Goal: Answer question/provide support

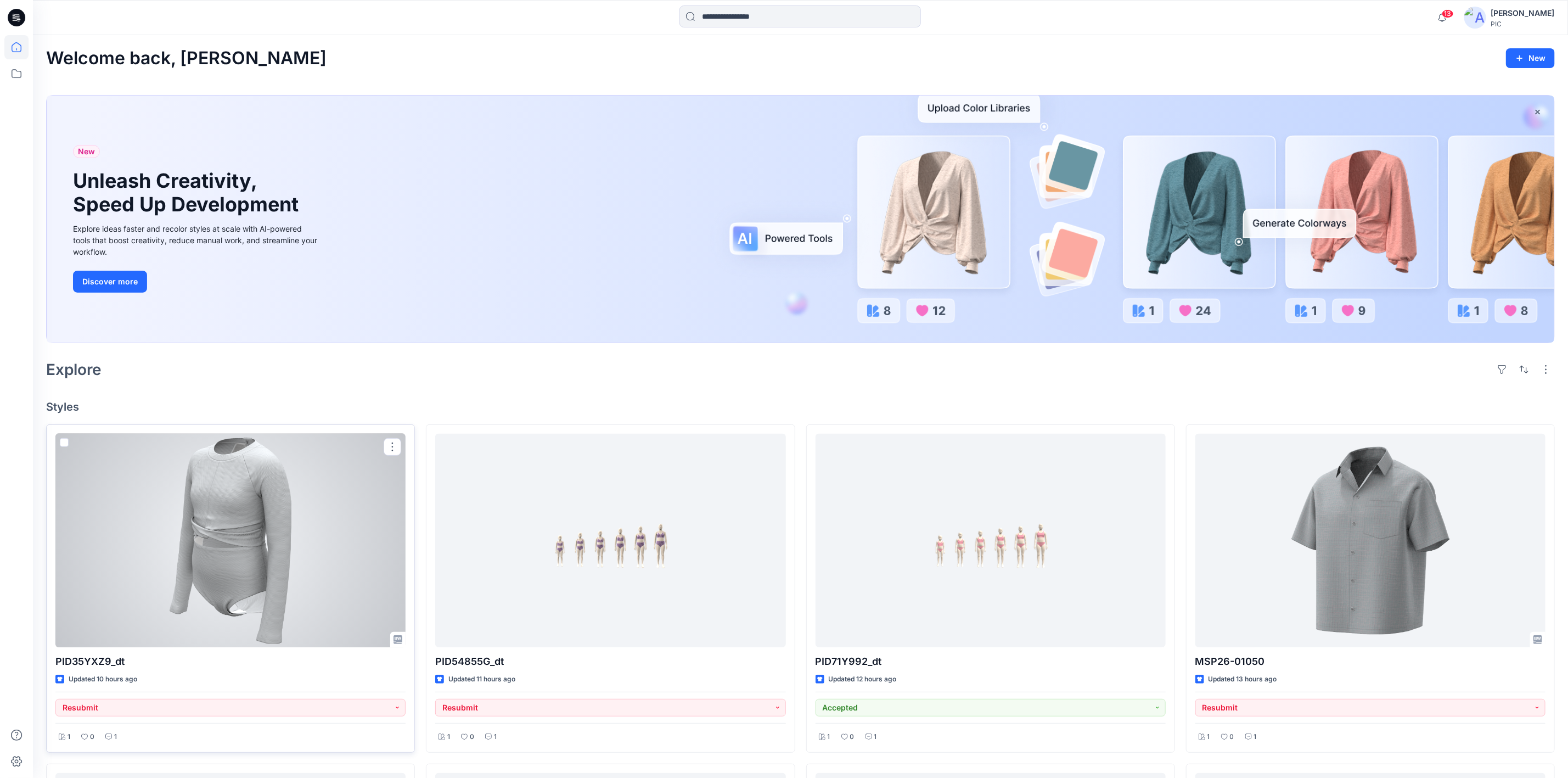
click at [248, 552] on div at bounding box center [231, 540] width 351 height 214
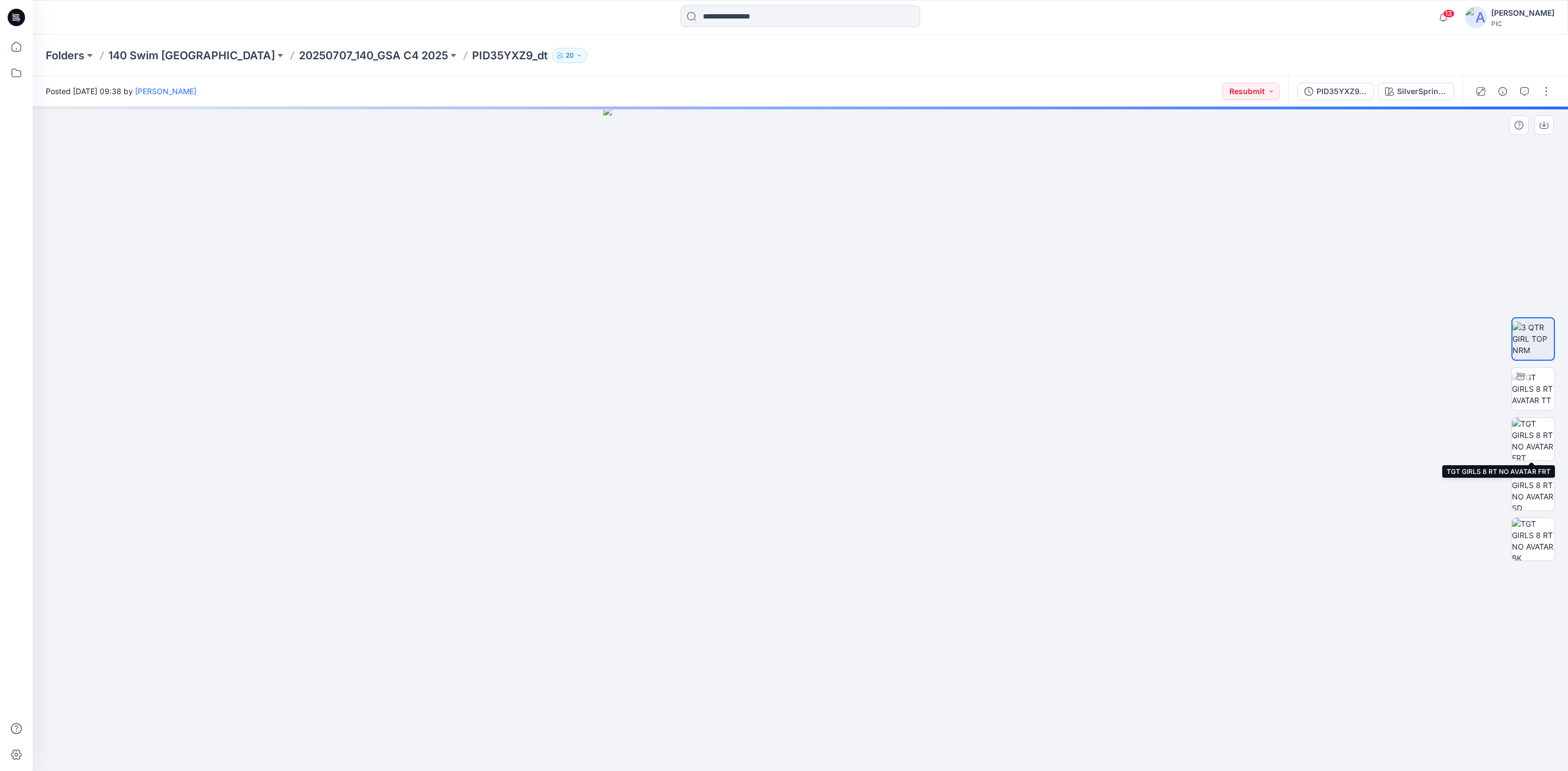
drag, startPoint x: 1544, startPoint y: 436, endPoint x: 1499, endPoint y: 453, distance: 48.1
click at [1544, 436] on img at bounding box center [1533, 439] width 42 height 42
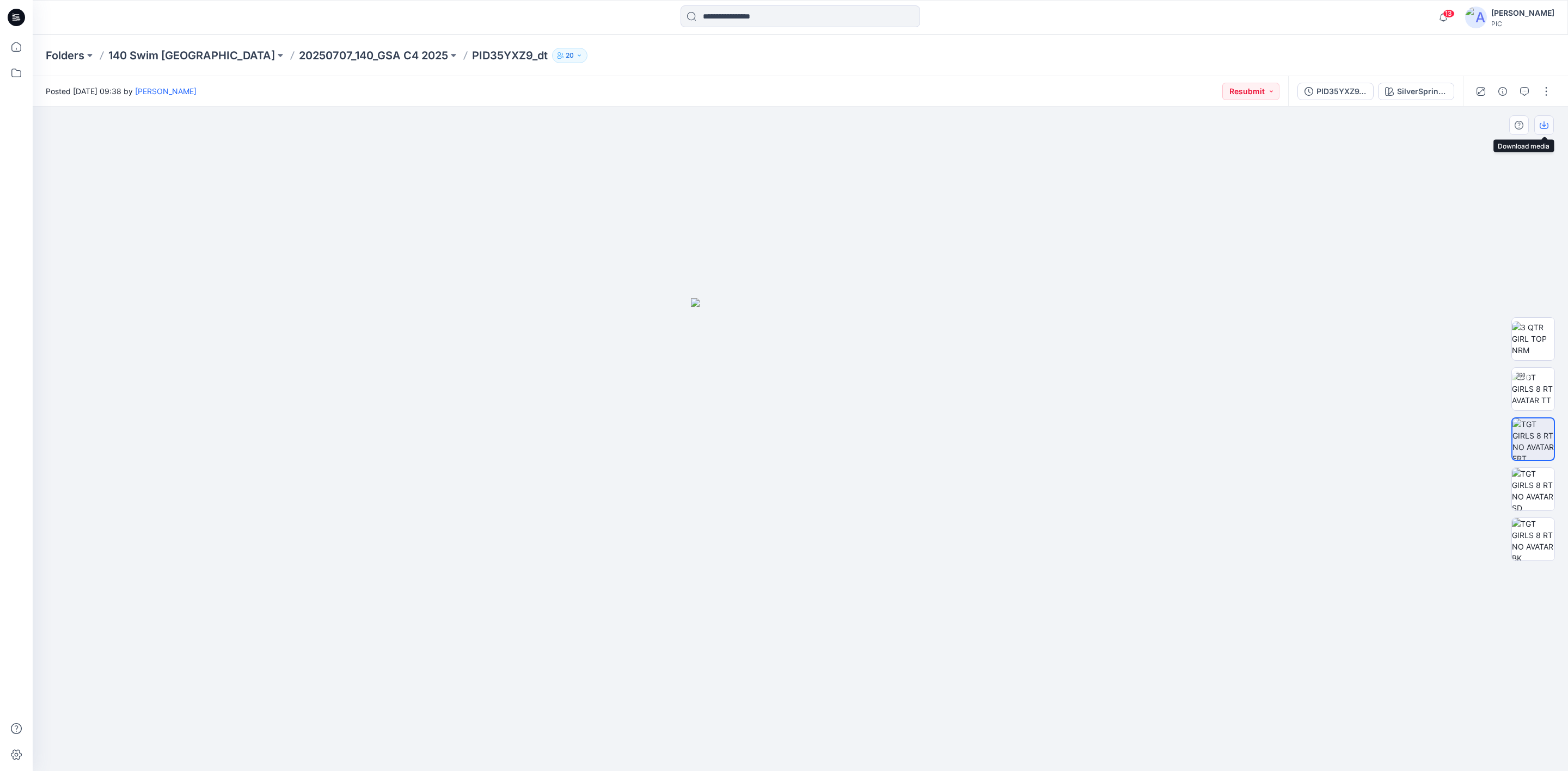
click at [1546, 132] on button "button" at bounding box center [1544, 125] width 19 height 19
click at [1335, 87] on div "PID35YXZ9_dt_V3" at bounding box center [1342, 91] width 50 height 12
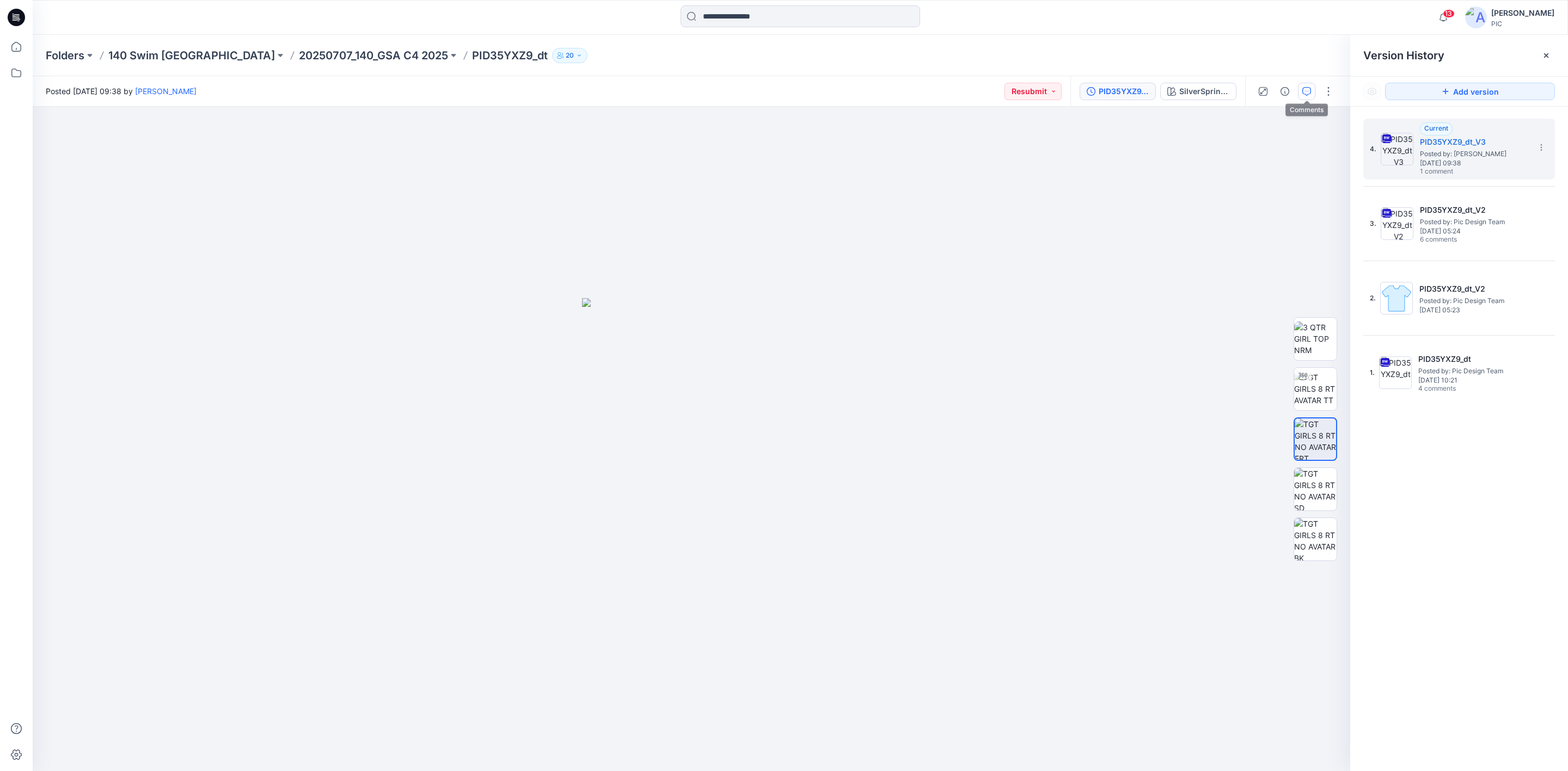
click at [1302, 88] on icon "button" at bounding box center [1307, 91] width 9 height 9
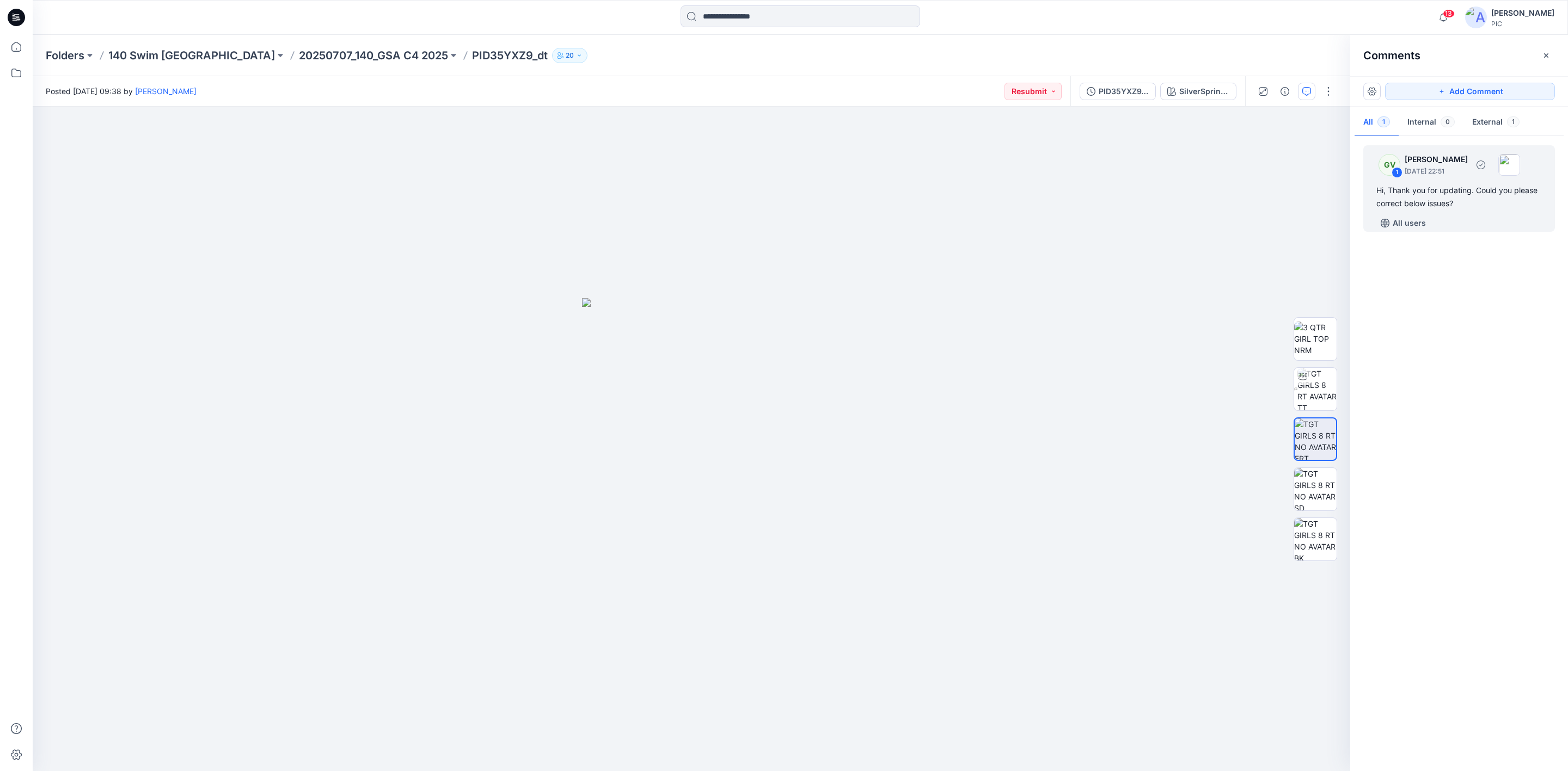
click at [1443, 193] on div "Hi, Thank you for updating. Could you please correct below issues?" at bounding box center [1459, 197] width 165 height 26
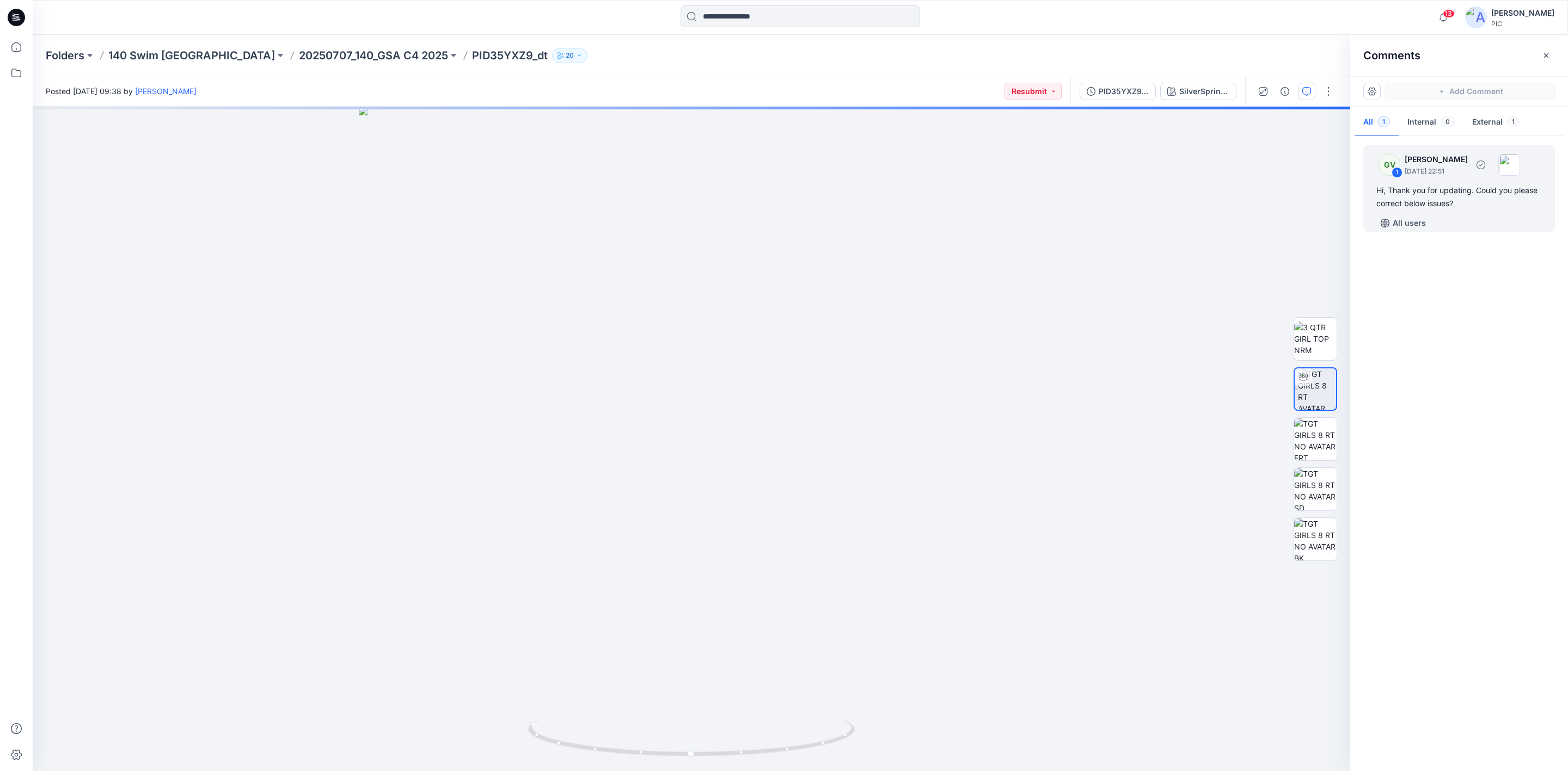
click at [1439, 195] on div "Hi, Thank you for updating. Could you please correct below issues?" at bounding box center [1459, 197] width 165 height 26
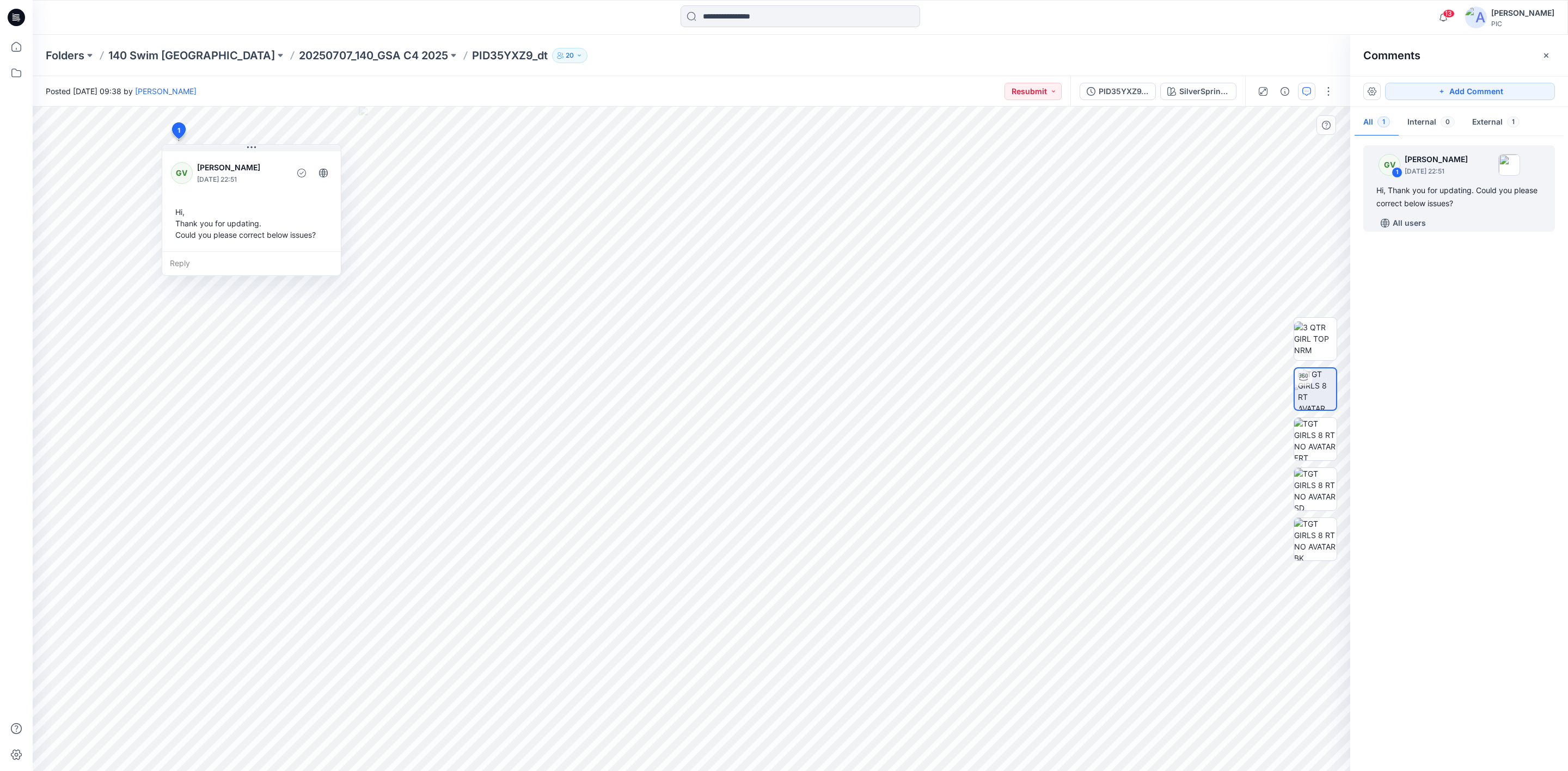
click at [190, 261] on div "Reply" at bounding box center [251, 263] width 179 height 24
click at [397, 770] on html "13 Notifications GV [PERSON_NAME] commented on PID6Z1MMG_gsa_v2 View Style 12 h…" at bounding box center [784, 386] width 1568 height 771
